Goal: Find specific page/section: Find specific page/section

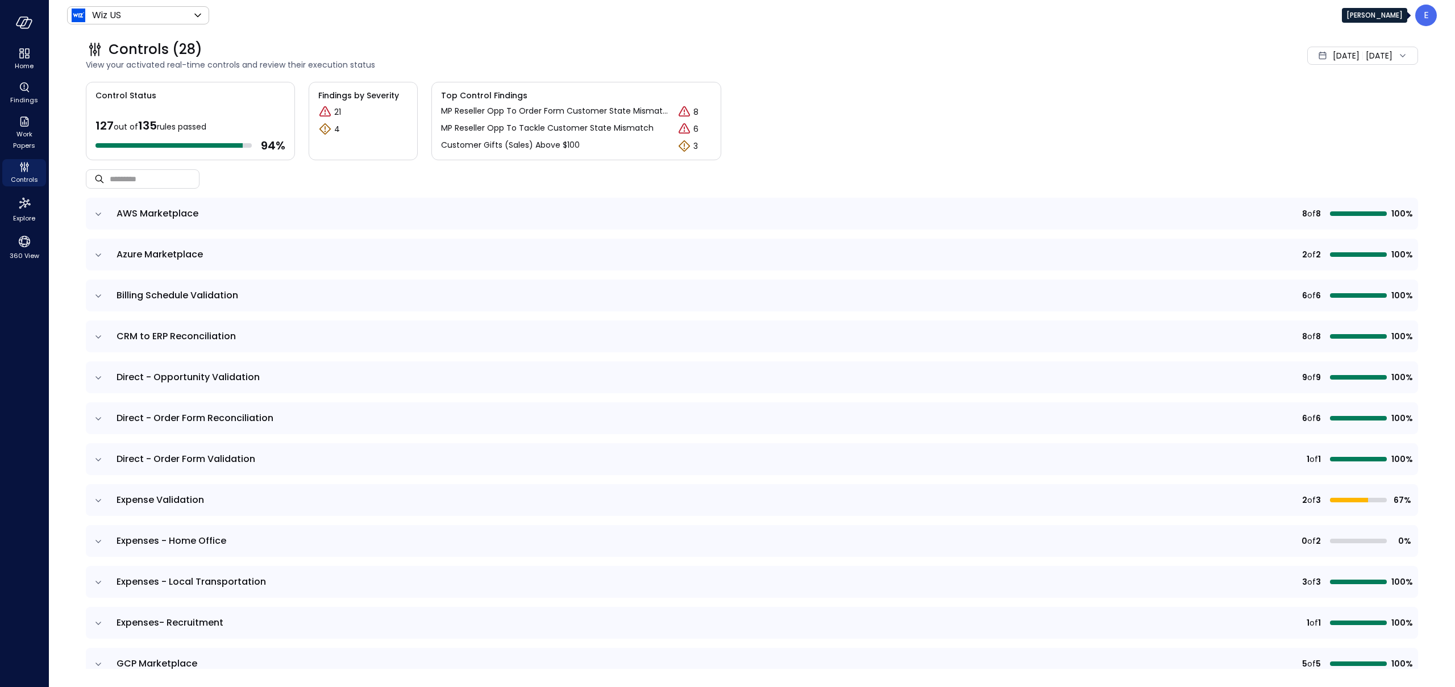
click at [1422, 18] on div "E" at bounding box center [1427, 16] width 22 height 22
click at [1370, 107] on li "Builder" at bounding box center [1383, 114] width 112 height 23
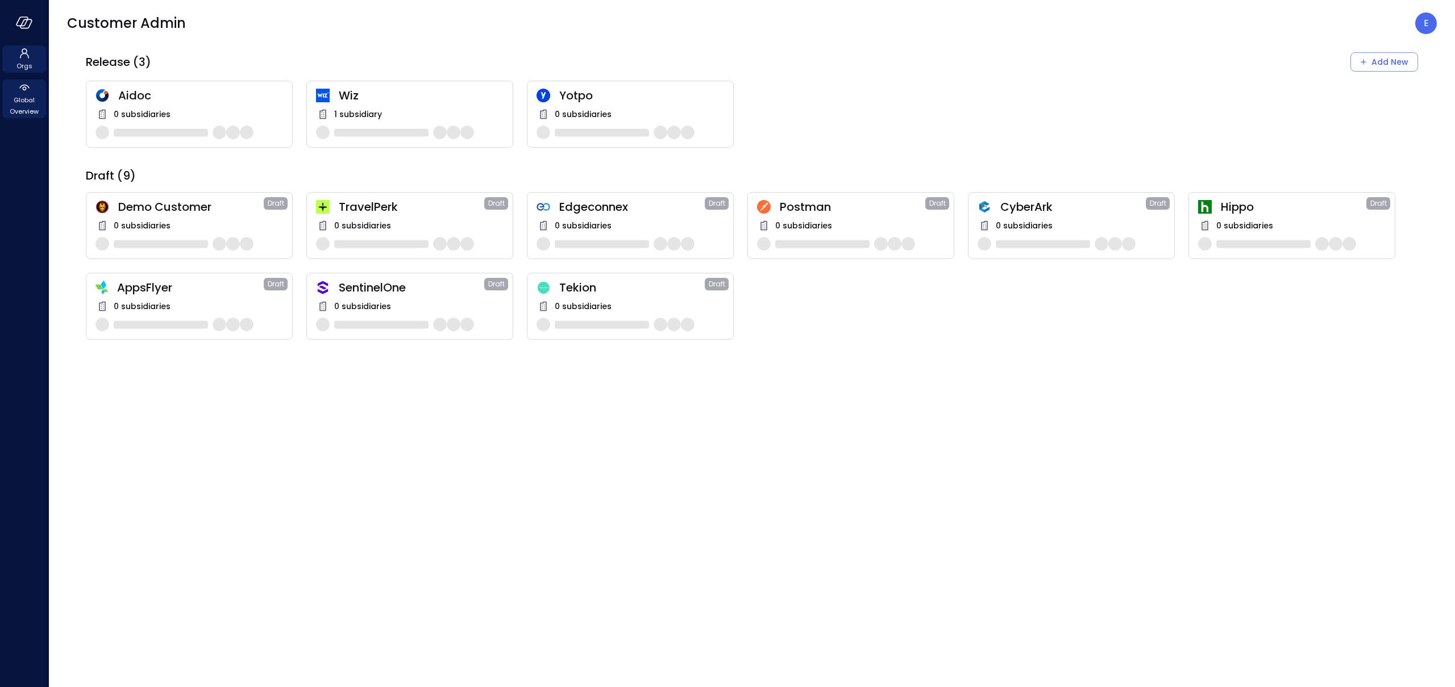
click at [24, 102] on span "Global Overview" at bounding box center [24, 105] width 35 height 23
click at [27, 103] on span "Global Overview" at bounding box center [24, 105] width 35 height 23
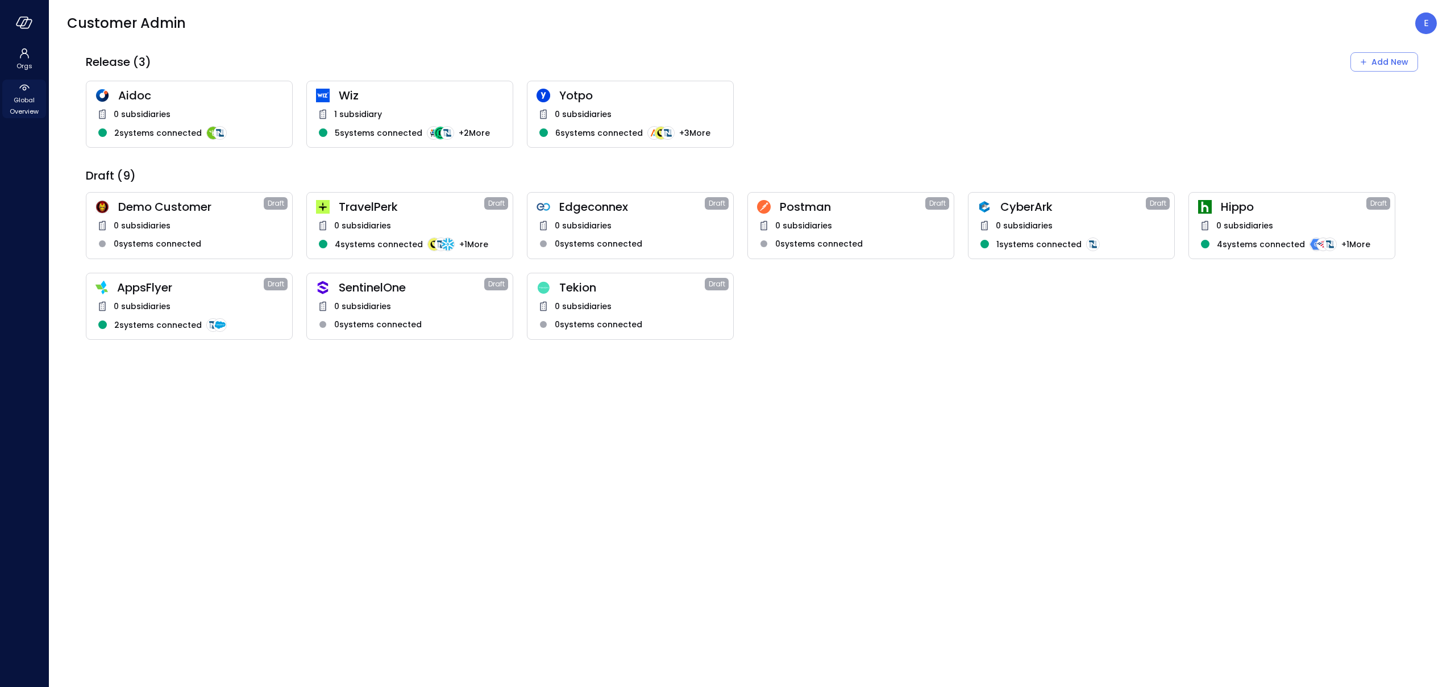
click at [27, 103] on span "Global Overview" at bounding box center [24, 105] width 35 height 23
click at [19, 52] on icon at bounding box center [25, 54] width 14 height 14
click at [30, 61] on span "Orgs" at bounding box center [24, 65] width 16 height 11
click at [25, 109] on span "Global Overview" at bounding box center [24, 105] width 35 height 23
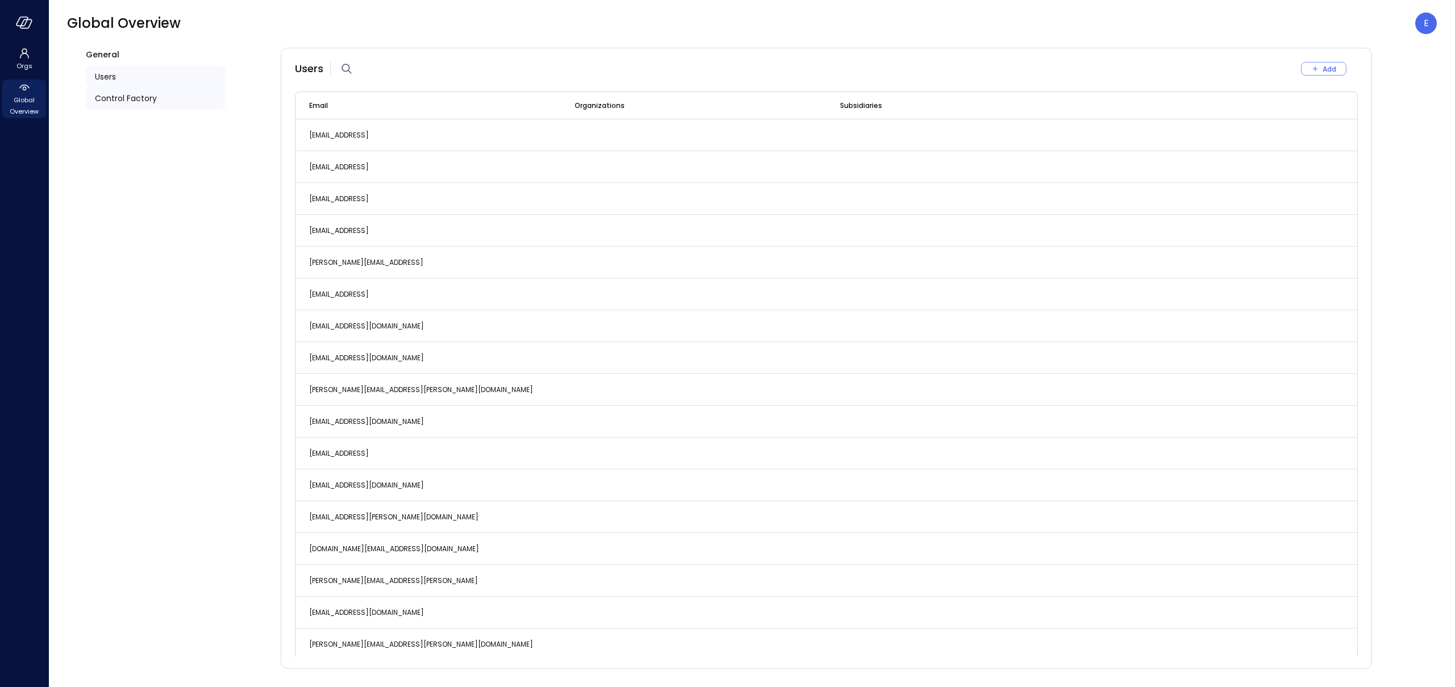
click at [113, 106] on div "Control Factory" at bounding box center [156, 99] width 140 height 22
